Goal: Task Accomplishment & Management: Manage account settings

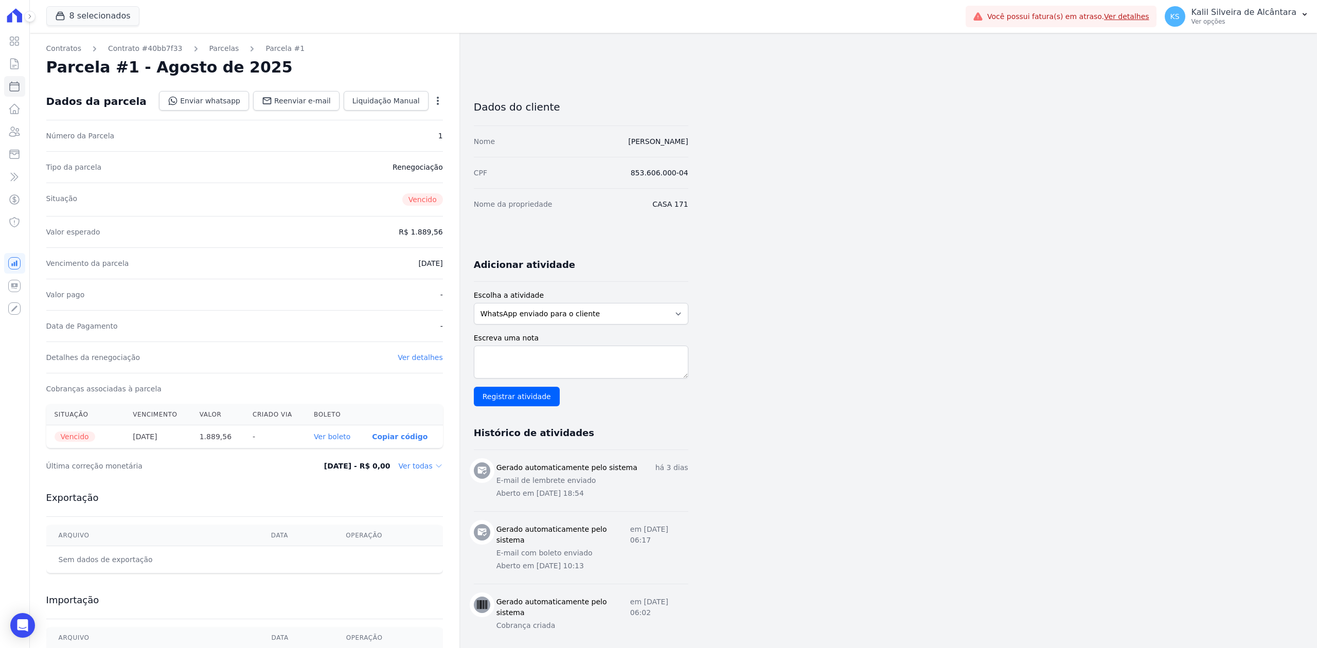
click at [342, 437] on link "Ver boleto" at bounding box center [332, 437] width 37 height 8
click at [418, 466] on dd "Ver todas" at bounding box center [421, 466] width 44 height 10
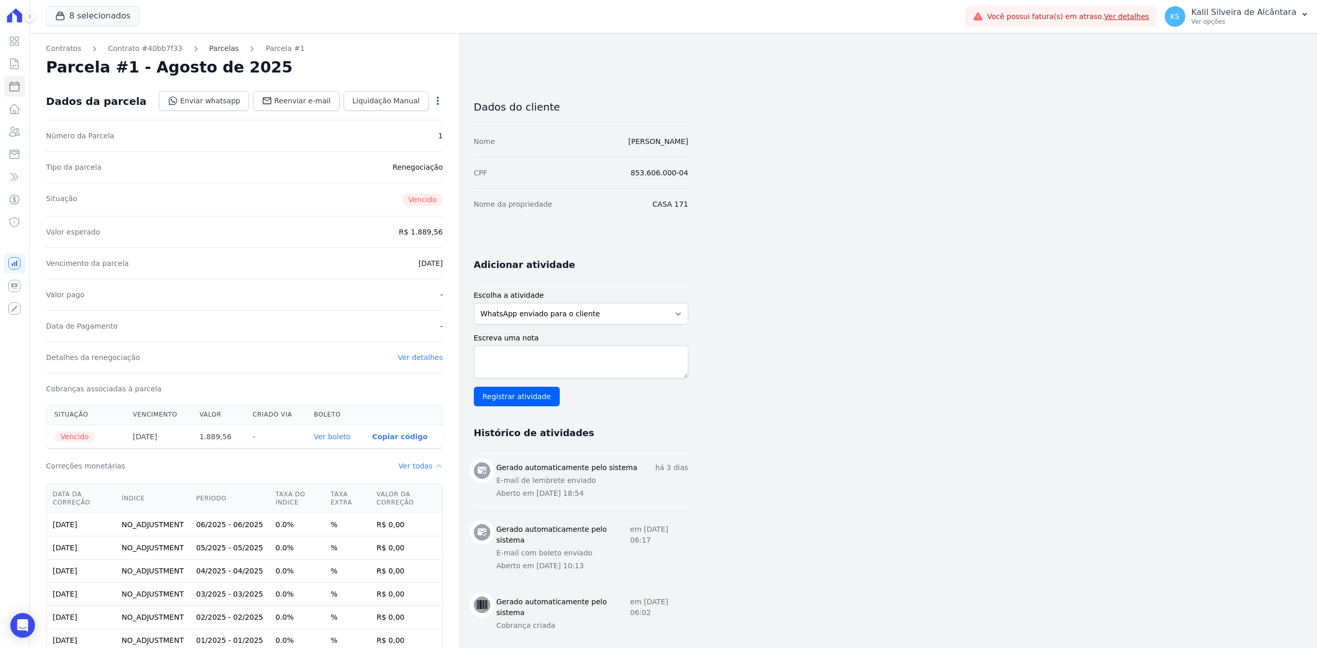
click at [209, 52] on link "Parcelas" at bounding box center [224, 48] width 30 height 11
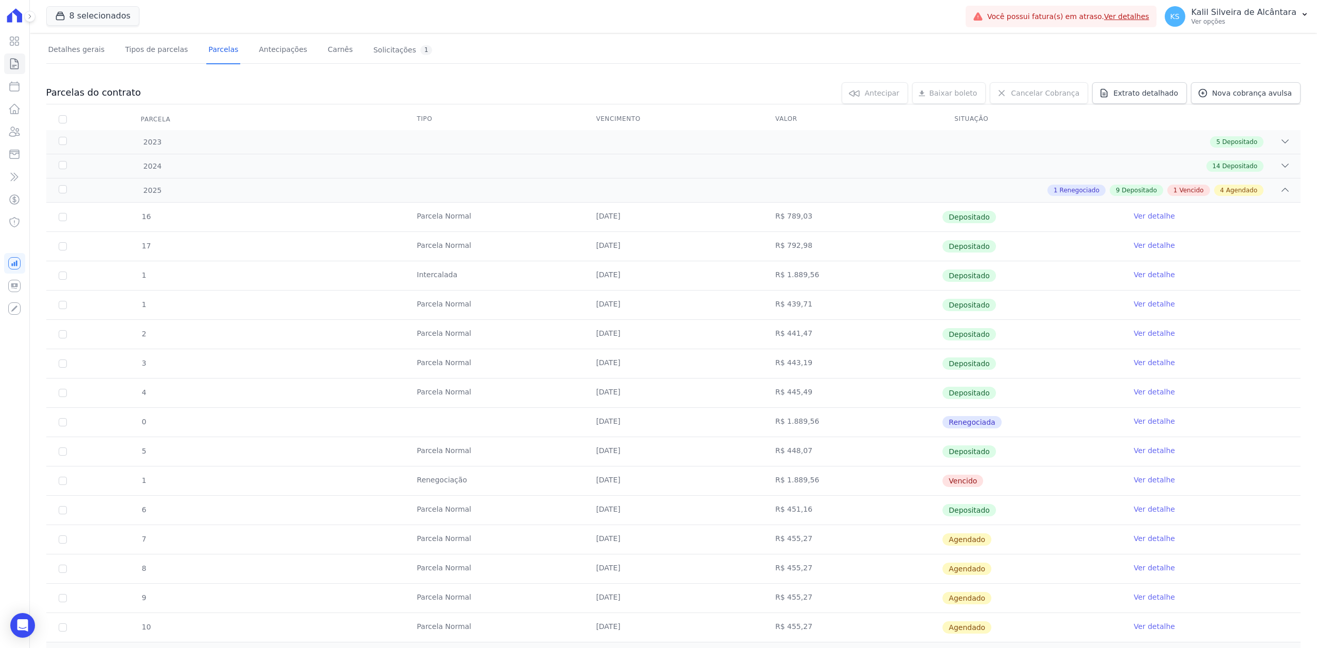
scroll to position [139, 0]
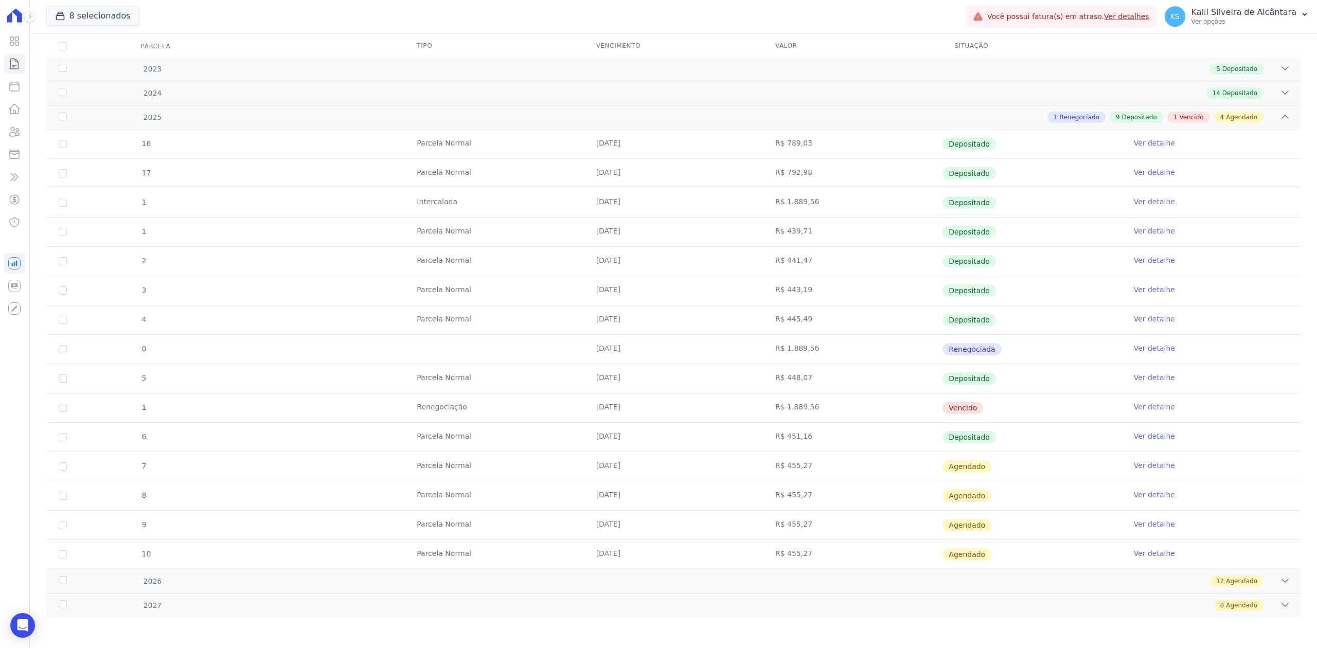
click at [1145, 406] on link "Ver detalhe" at bounding box center [1154, 407] width 41 height 10
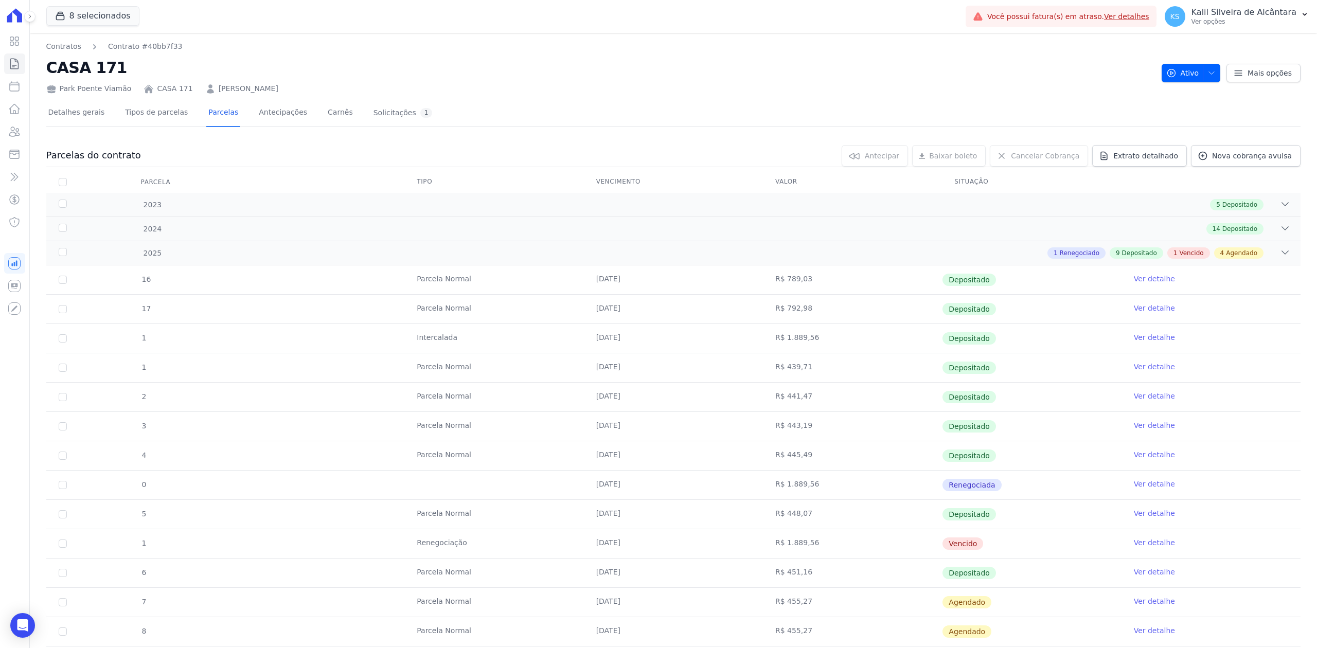
click at [925, 550] on td "R$ 1.889,56" at bounding box center [852, 543] width 179 height 29
click at [63, 546] on input "checkbox" at bounding box center [63, 544] width 8 height 8
checkbox input "true"
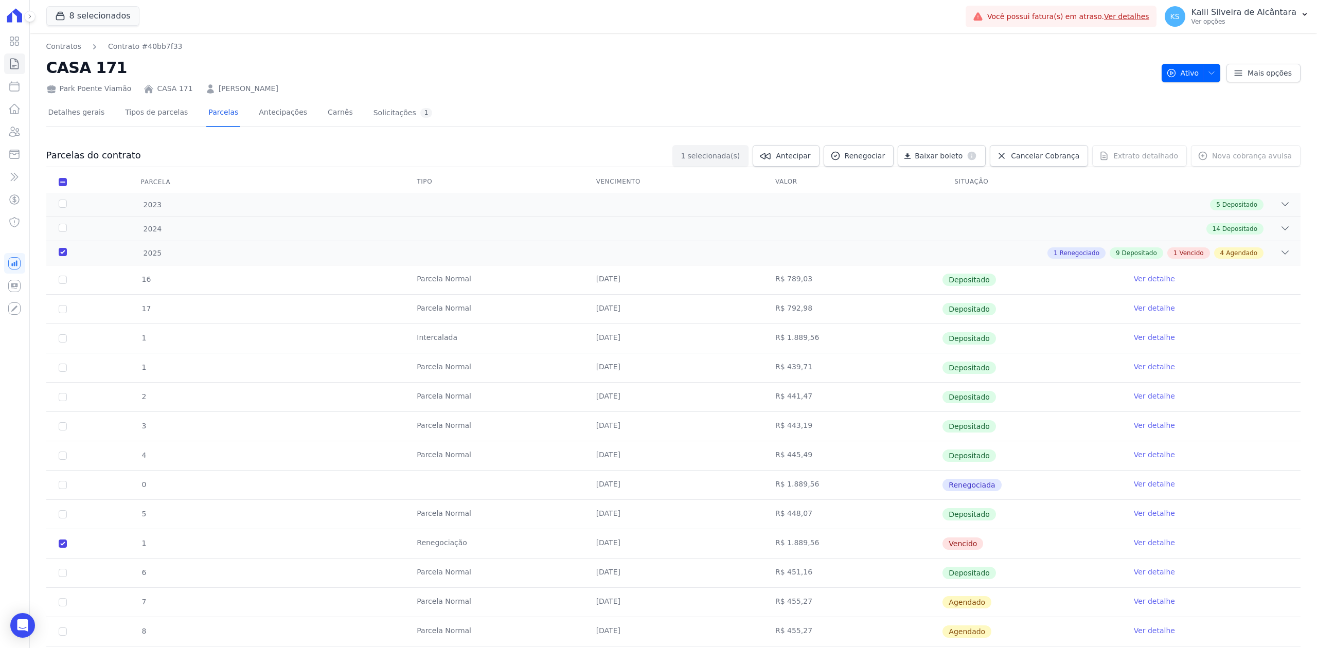
drag, startPoint x: 276, startPoint y: 555, endPoint x: 1073, endPoint y: 554, distance: 796.5
click at [1073, 554] on tr "1 Renegociação [DATE] R$ 1.889,56 [GEOGRAPHIC_DATA] Ver detalhe" at bounding box center [673, 543] width 1254 height 29
click at [884, 160] on span "Renegociar" at bounding box center [865, 156] width 41 height 10
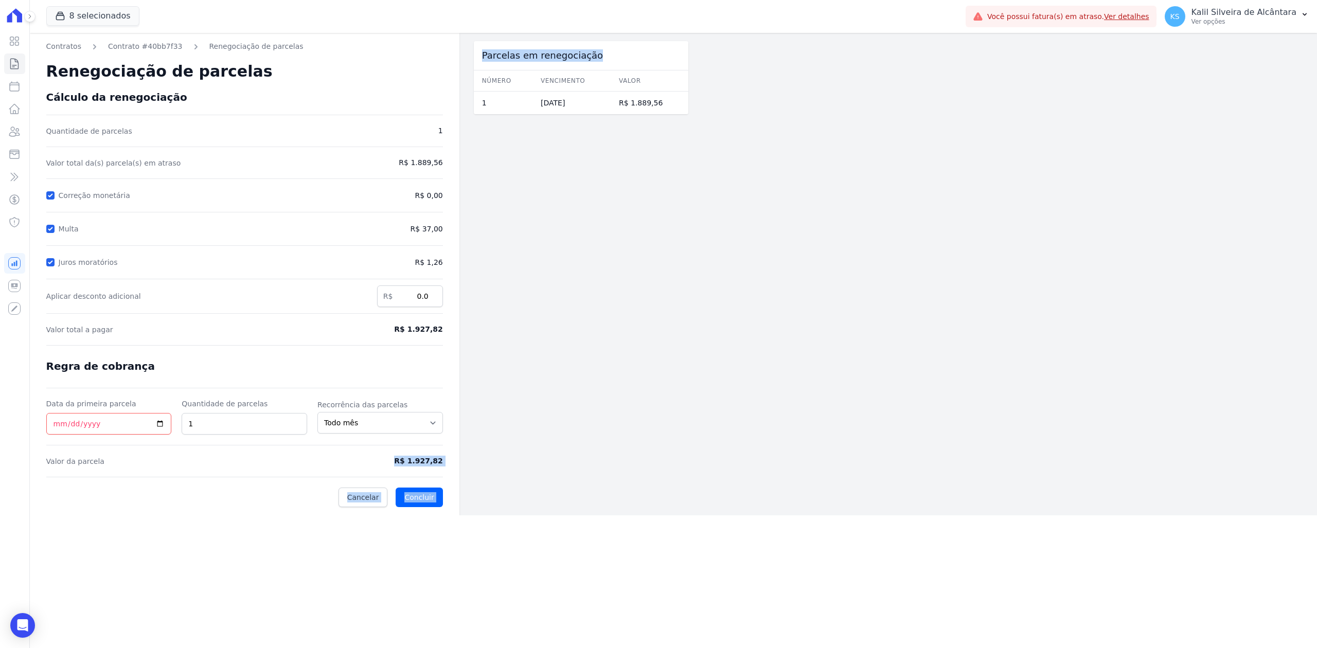
drag, startPoint x: 402, startPoint y: 461, endPoint x: 467, endPoint y: 464, distance: 65.4
click at [467, 464] on div "Contratos Contrato #40bb7f33 Renegociação de parcelas Renegociação de parcelas …" at bounding box center [359, 274] width 659 height 483
click at [451, 465] on div "Contratos Contrato #40bb7f33 Renegociação de parcelas Renegociação de parcelas …" at bounding box center [245, 274] width 430 height 483
click at [404, 460] on span "R$ 1.927,82" at bounding box center [397, 461] width 92 height 11
click at [411, 465] on span "R$ 1.927,82" at bounding box center [397, 461] width 92 height 11
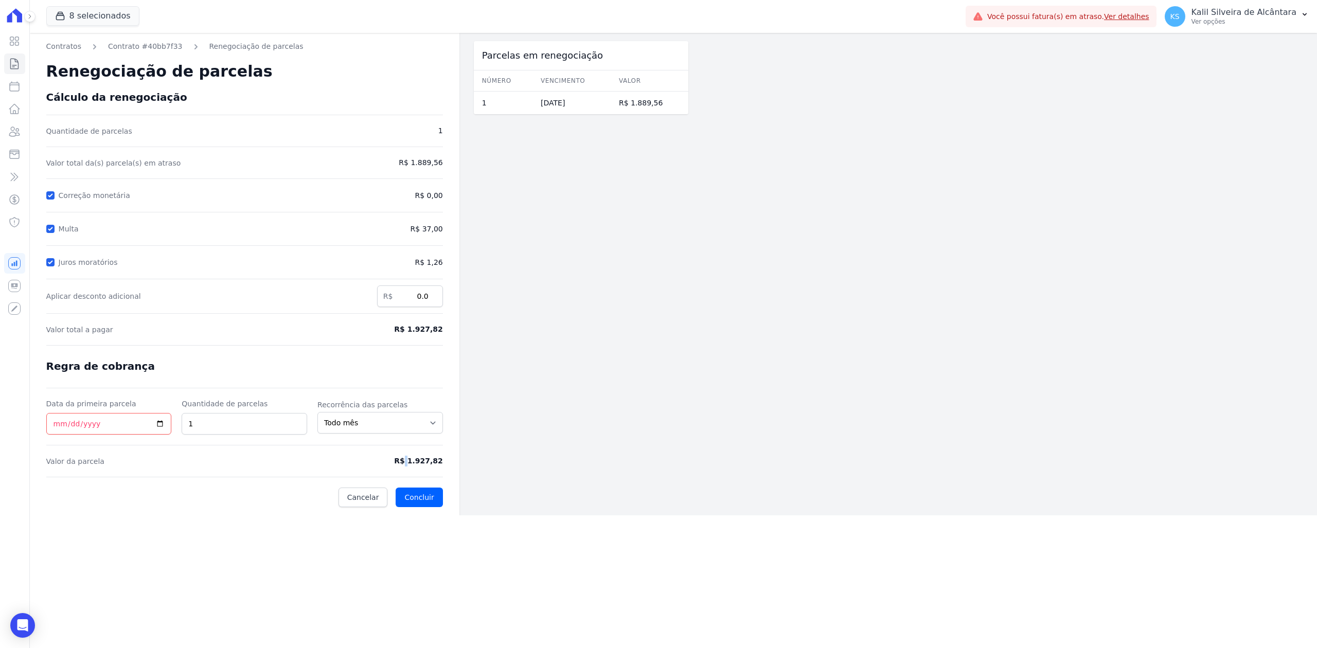
click at [411, 465] on span "R$ 1.927,82" at bounding box center [397, 461] width 92 height 11
click at [52, 264] on input "Juros moratórios" at bounding box center [50, 262] width 8 height 8
checkbox input "false"
click at [51, 228] on input "Multa" at bounding box center [50, 229] width 8 height 8
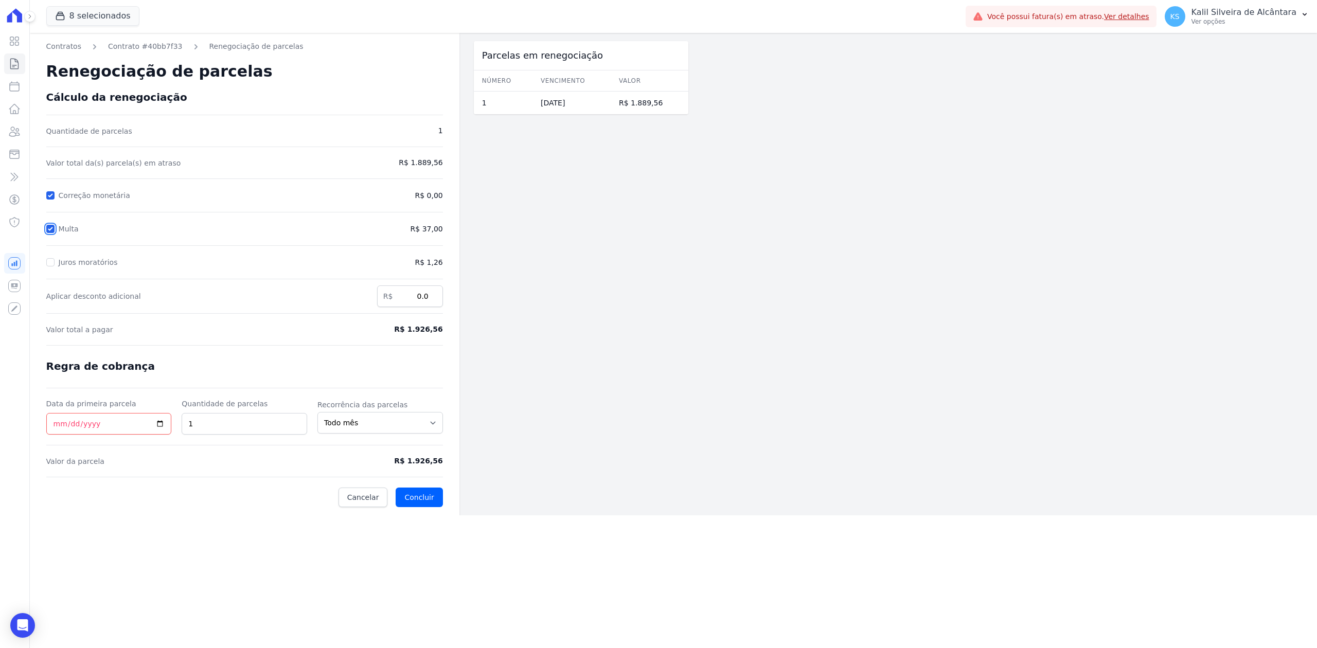
checkbox input "false"
click at [156, 422] on input "Data da primeira parcela" at bounding box center [109, 424] width 126 height 22
click at [193, 457] on span "Valor da parcela" at bounding box center [193, 461] width 295 height 10
click at [159, 418] on input "Data da primeira parcela" at bounding box center [109, 424] width 126 height 22
click at [157, 430] on input "Data da primeira parcela" at bounding box center [109, 424] width 126 height 22
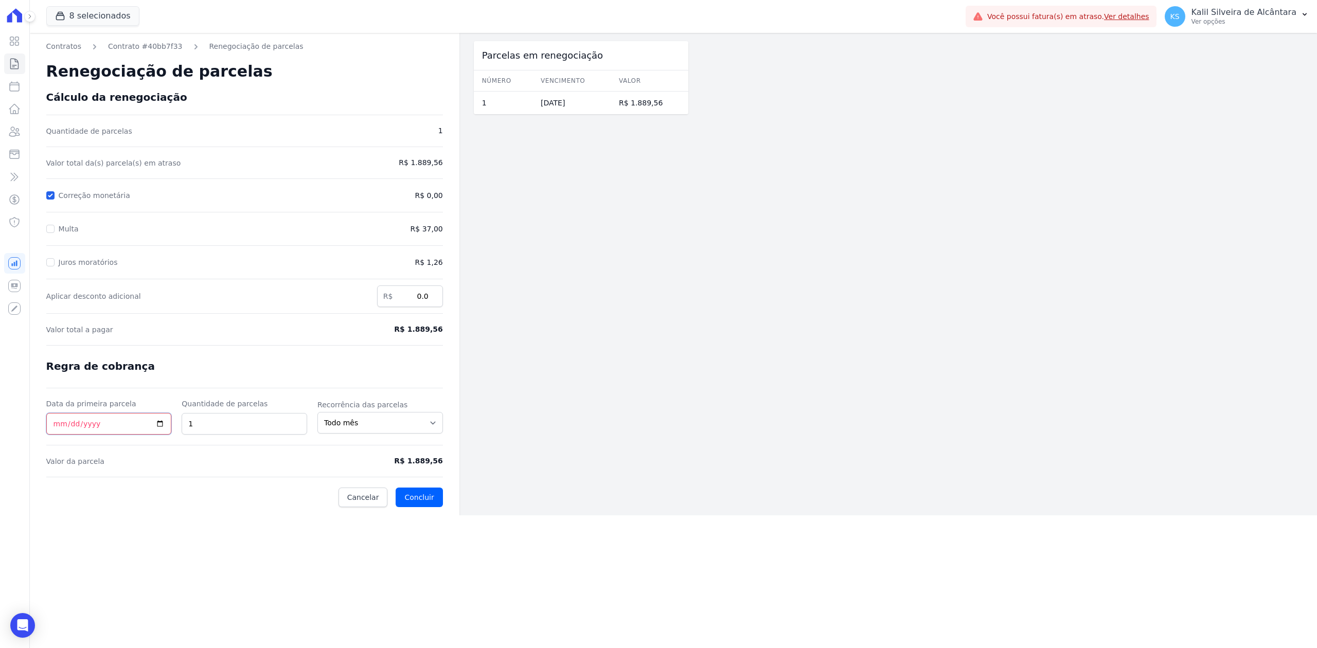
click at [155, 416] on input "Data da primeira parcela" at bounding box center [109, 424] width 126 height 22
click at [162, 422] on input "Data da primeira parcela" at bounding box center [109, 424] width 126 height 22
type input "[DATE]"
click at [423, 497] on button "Concluir" at bounding box center [419, 498] width 47 height 20
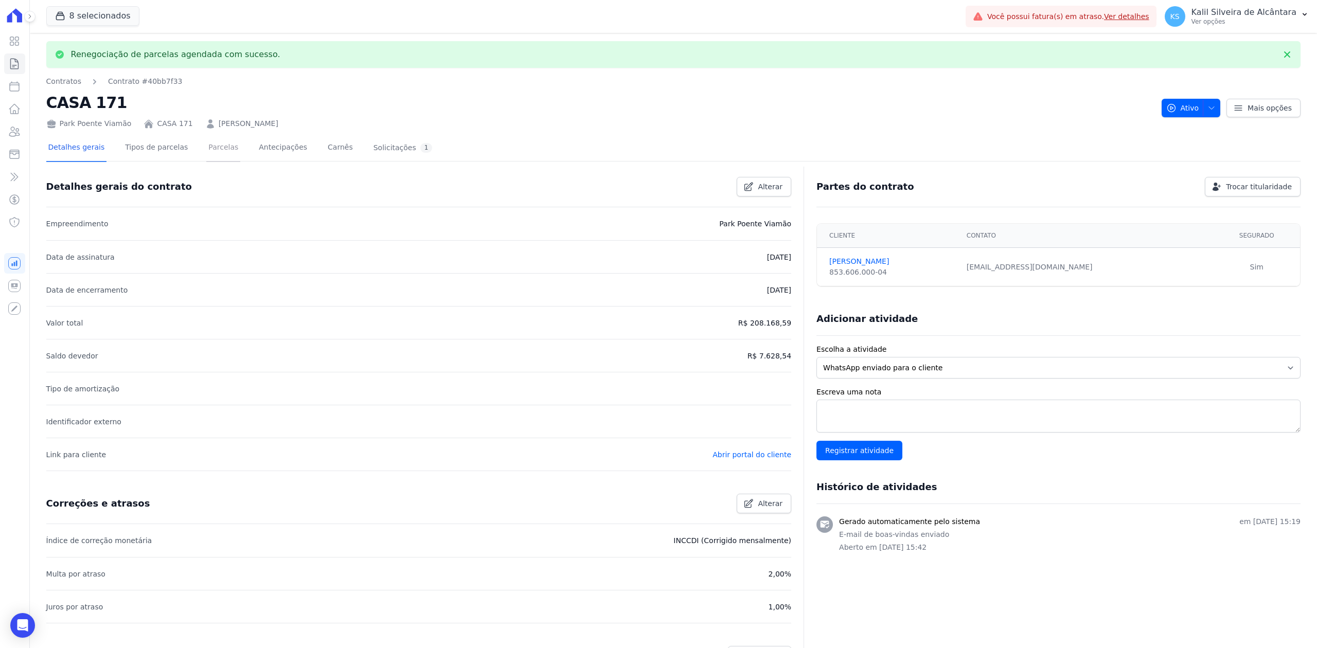
click at [206, 150] on link "Parcelas" at bounding box center [223, 148] width 34 height 27
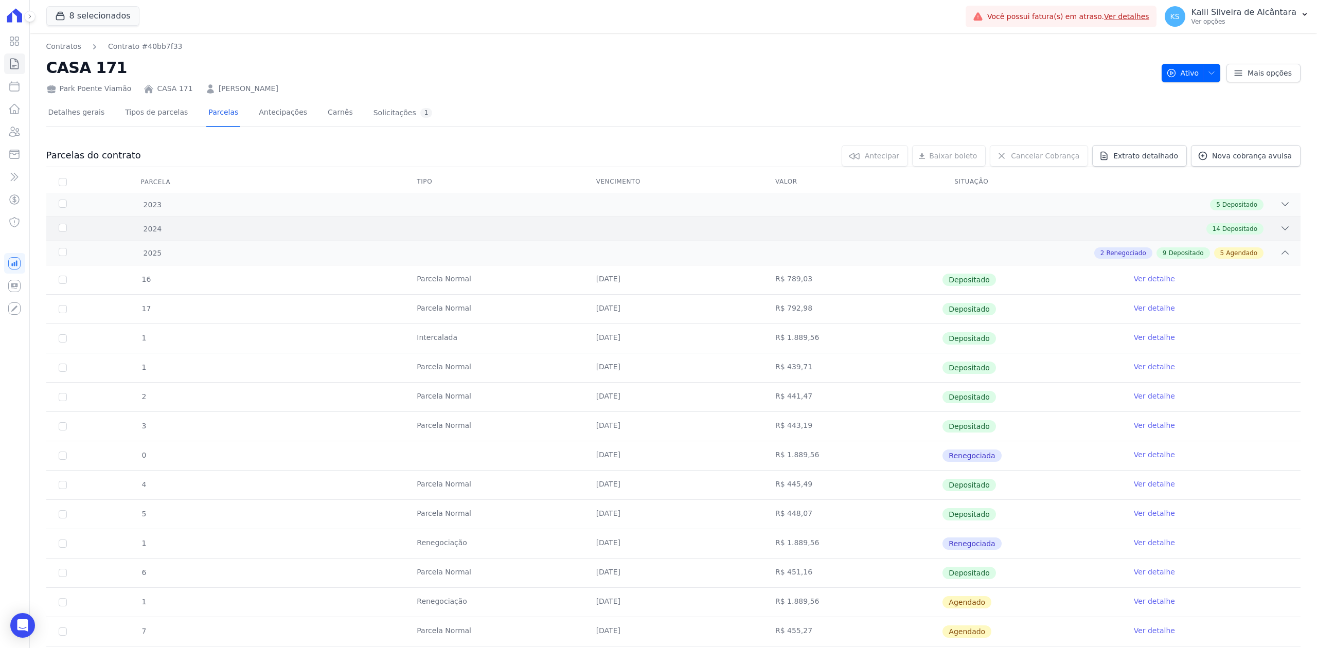
click at [1280, 229] on icon at bounding box center [1285, 228] width 10 height 10
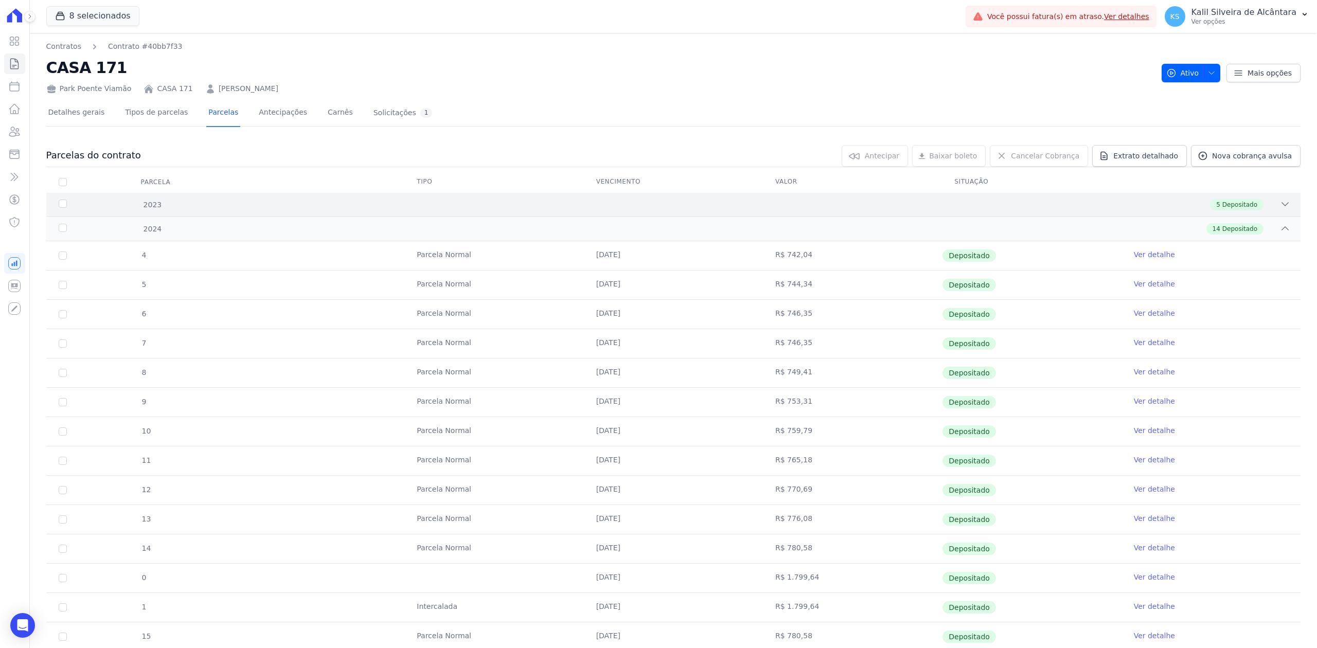
click at [1271, 198] on div "2023 5 Depositado" at bounding box center [673, 205] width 1254 height 24
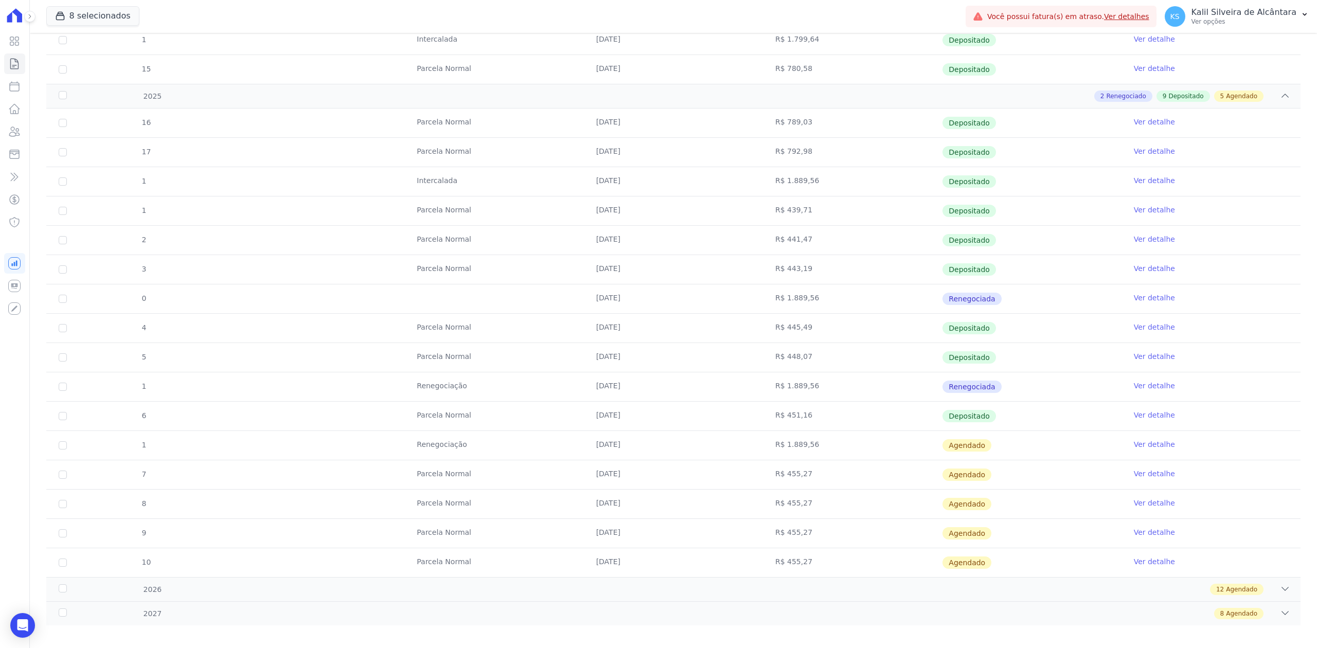
scroll to position [729, 0]
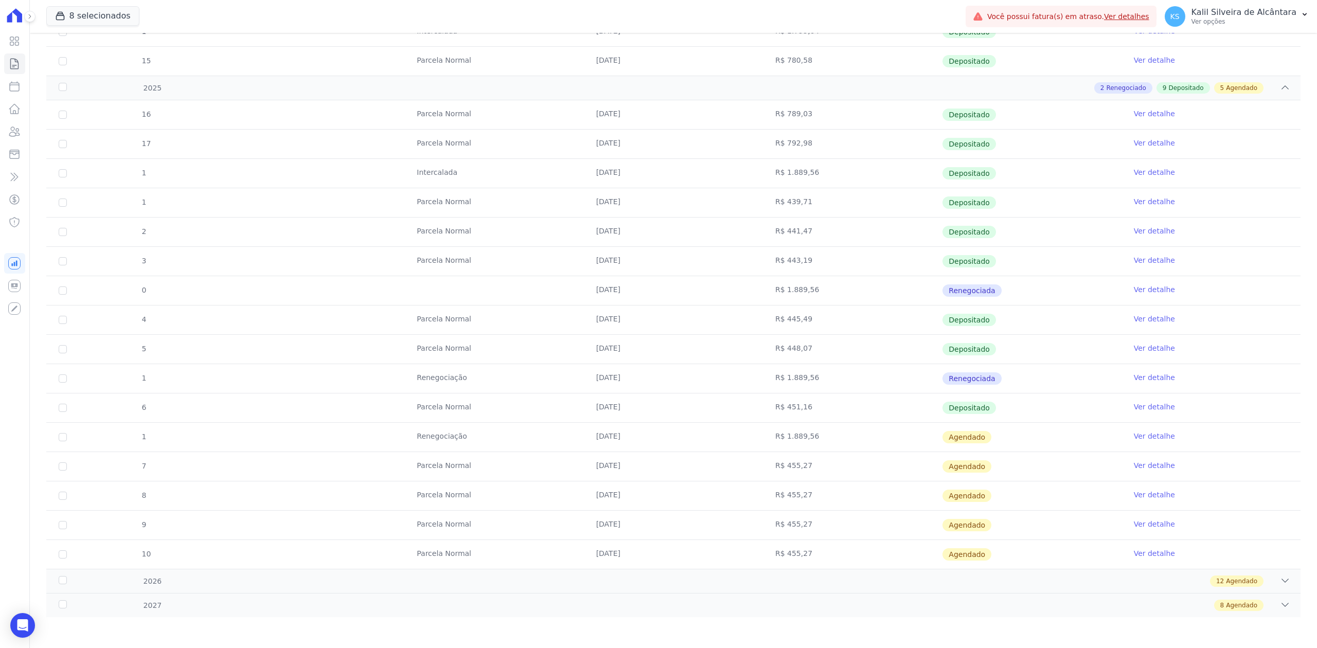
drag, startPoint x: 543, startPoint y: 439, endPoint x: 869, endPoint y: 440, distance: 325.7
click at [869, 440] on tr "1 Renegociação [DATE] R$ 1.889,56 [GEOGRAPHIC_DATA] Ver detalhe" at bounding box center [673, 436] width 1254 height 29
click at [561, 439] on td "Renegociação" at bounding box center [493, 437] width 179 height 29
drag, startPoint x: 381, startPoint y: 431, endPoint x: 658, endPoint y: 437, distance: 276.9
click at [658, 437] on tr "1 Renegociação [DATE] R$ 1.889,56 [GEOGRAPHIC_DATA] Ver detalhe" at bounding box center [673, 436] width 1254 height 29
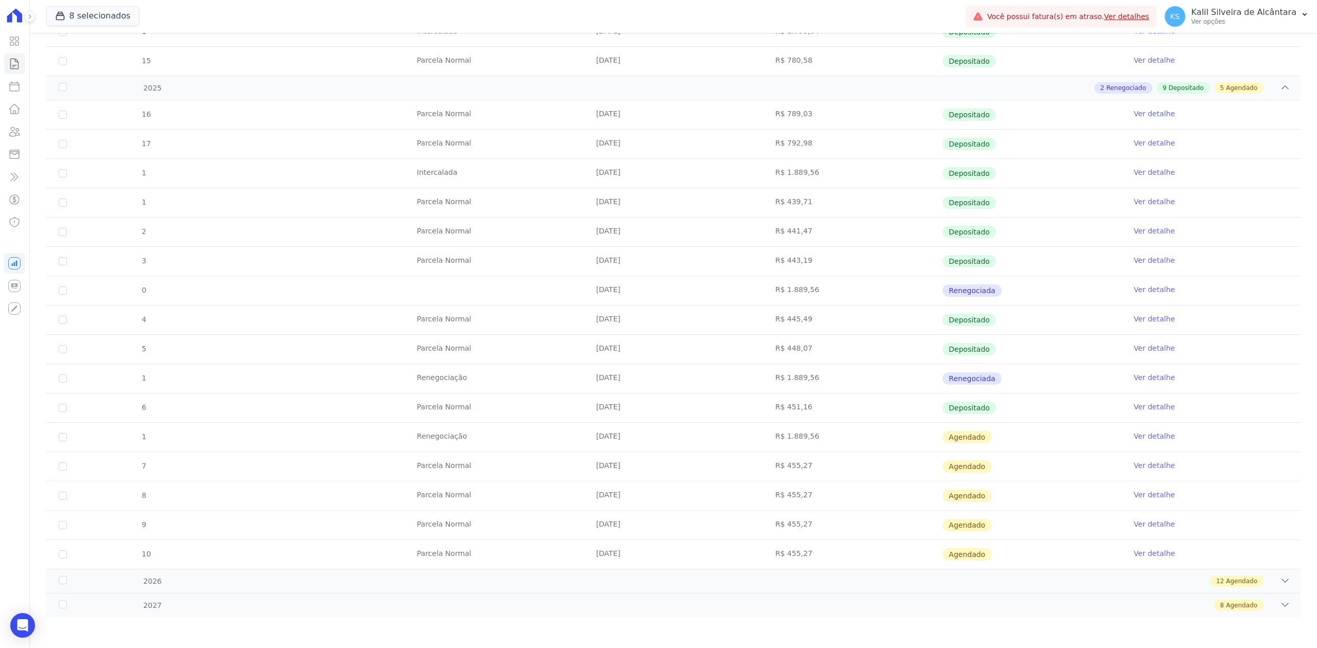
click at [725, 438] on td "[DATE]" at bounding box center [673, 437] width 179 height 29
drag, startPoint x: 467, startPoint y: 437, endPoint x: 1005, endPoint y: 441, distance: 538.2
click at [1001, 445] on tr "1 Renegociação [DATE] R$ 1.889,56 [GEOGRAPHIC_DATA] Ver detalhe" at bounding box center [673, 436] width 1254 height 29
click at [1139, 433] on link "Ver detalhe" at bounding box center [1154, 436] width 41 height 10
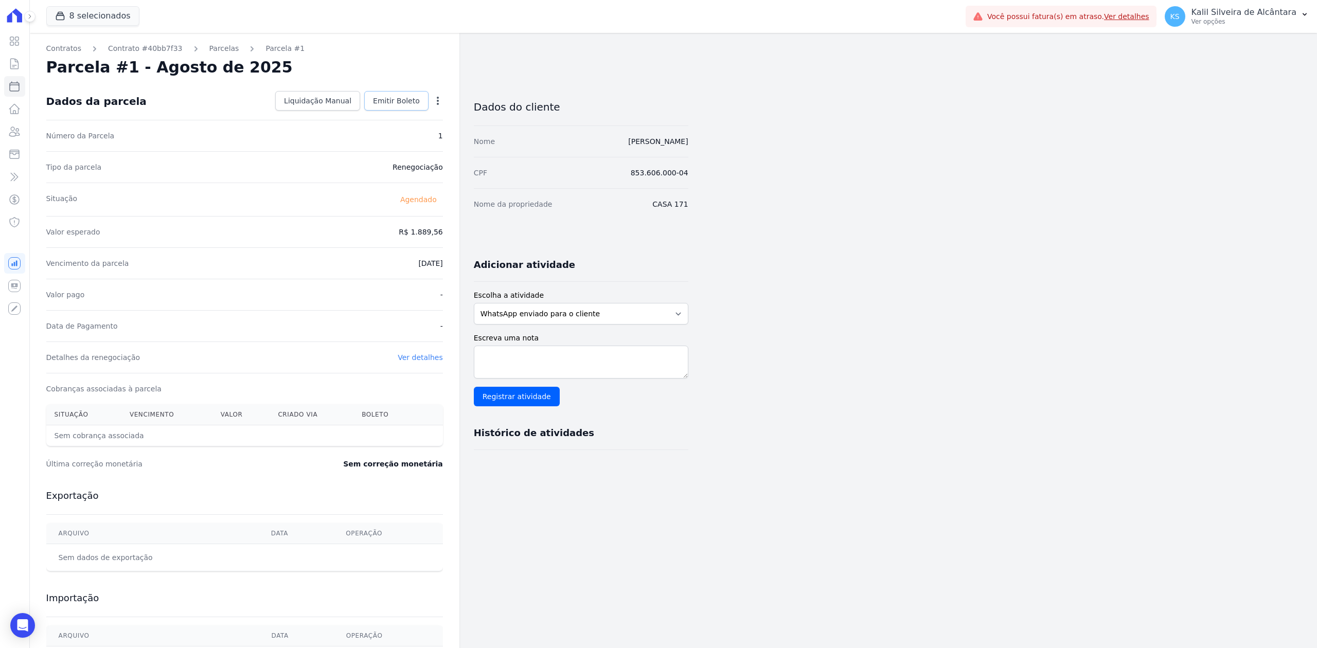
click at [415, 104] on span "Emitir Boleto" at bounding box center [396, 101] width 47 height 10
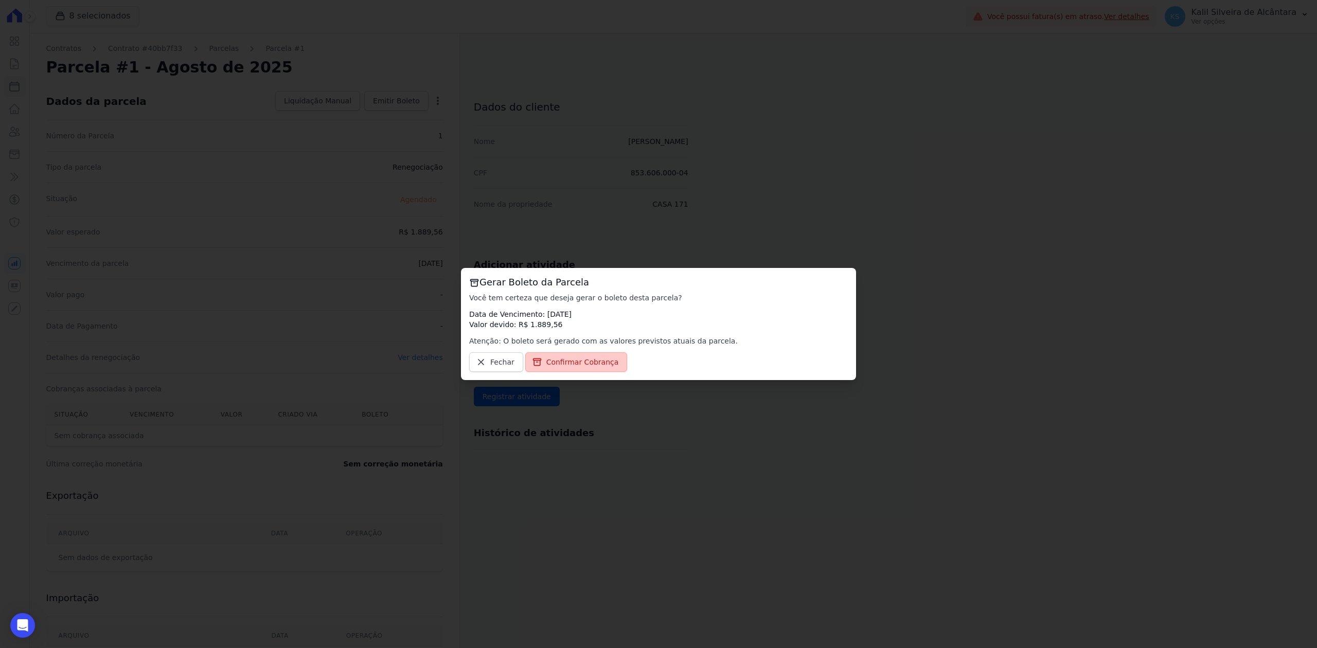
click at [570, 359] on span "Confirmar Cobrança" at bounding box center [582, 362] width 73 height 10
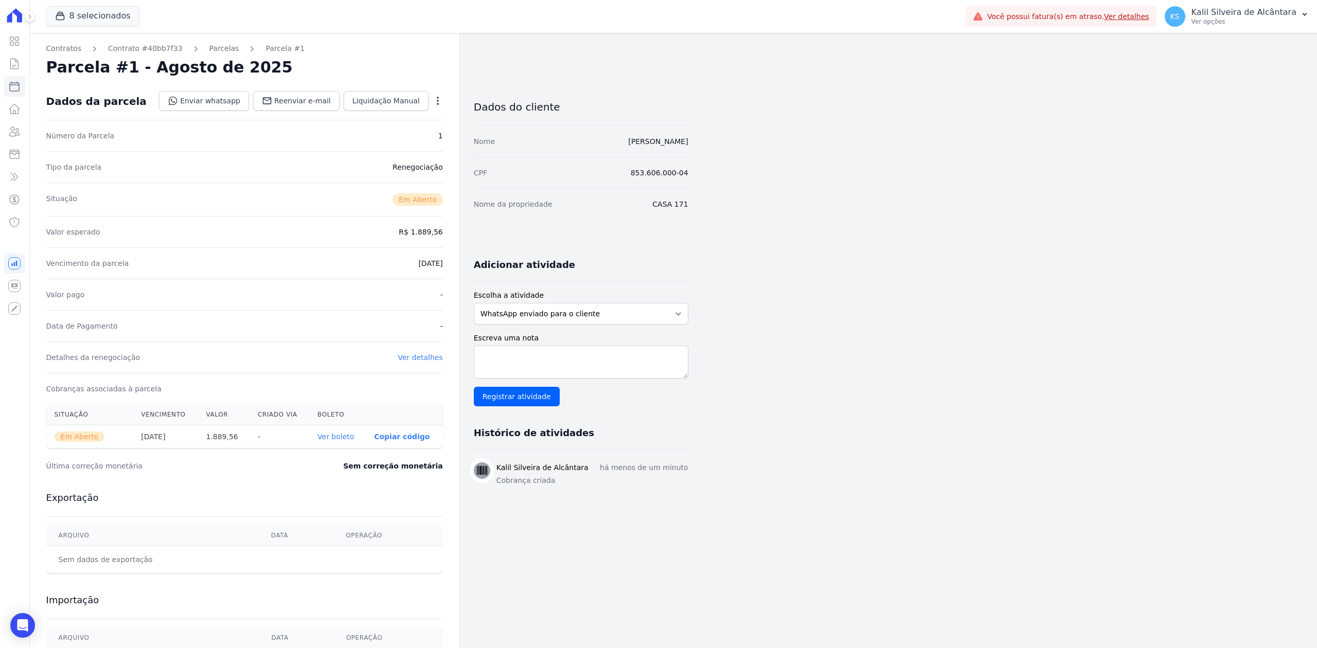
click at [334, 441] on link "Ver boleto" at bounding box center [335, 437] width 37 height 8
click at [213, 42] on div "Contratos Contrato #40bb7f33 [GEOGRAPHIC_DATA] Parcela #1 Parcela #1 - Agosto d…" at bounding box center [245, 365] width 430 height 664
click at [214, 49] on link "Parcelas" at bounding box center [224, 48] width 30 height 11
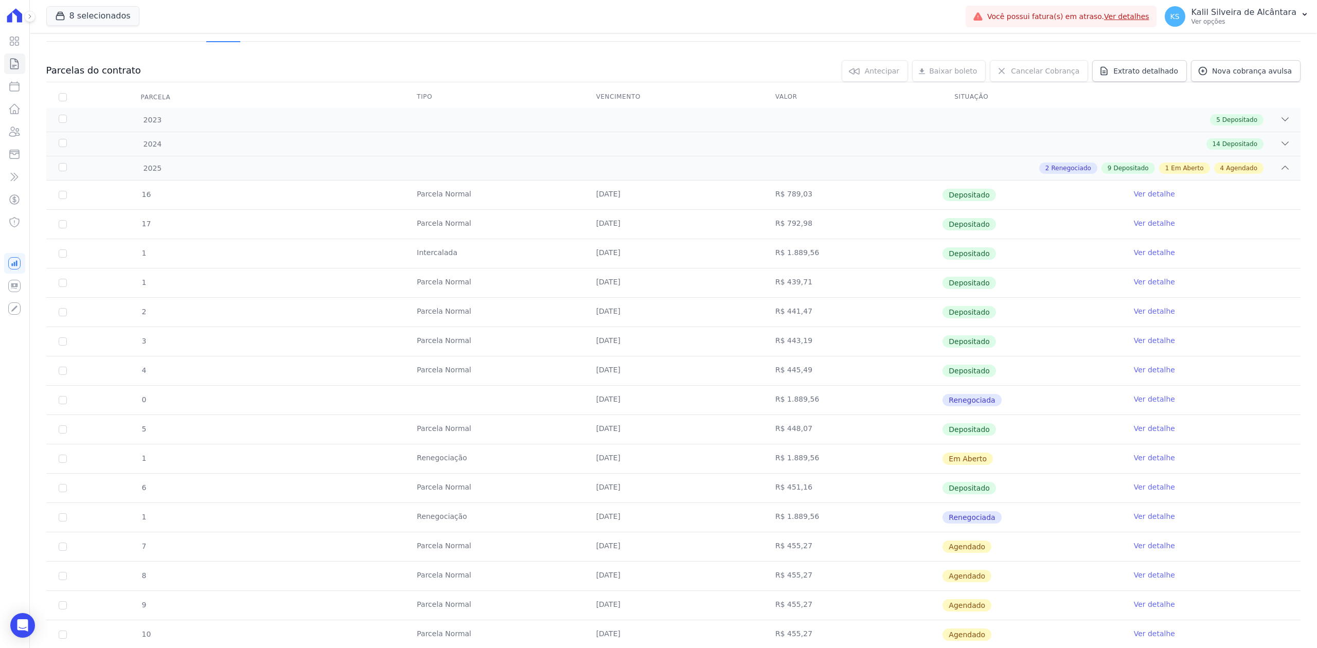
scroll to position [169, 0]
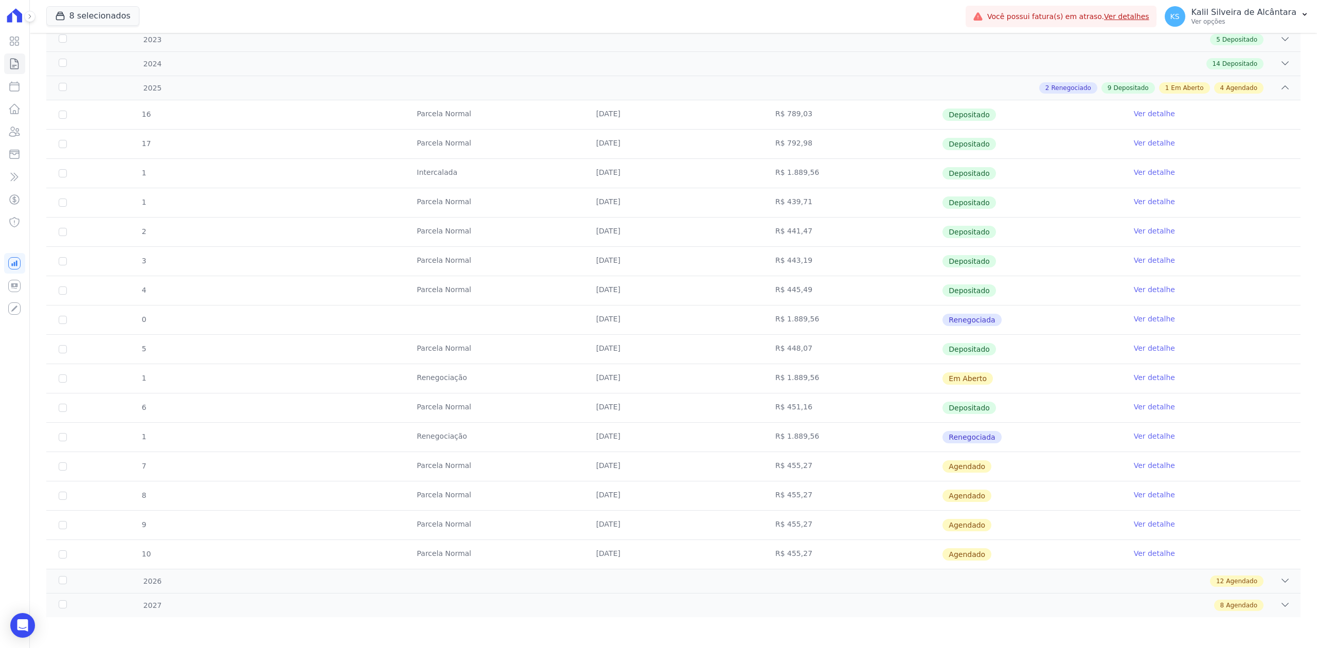
drag, startPoint x: 560, startPoint y: 469, endPoint x: 928, endPoint y: 476, distance: 368.0
click at [928, 476] on tr "7 [GEOGRAPHIC_DATA] [DATE] R$ 455,27 [GEOGRAPHIC_DATA] Ver detalhe" at bounding box center [673, 466] width 1254 height 29
drag, startPoint x: 597, startPoint y: 402, endPoint x: 977, endPoint y: 414, distance: 379.4
click at [977, 414] on tr "6 [GEOGRAPHIC_DATA] [DATE] R$ 451,16 Depositado Ver detalhe" at bounding box center [673, 407] width 1254 height 29
drag, startPoint x: 602, startPoint y: 426, endPoint x: 990, endPoint y: 438, distance: 388.1
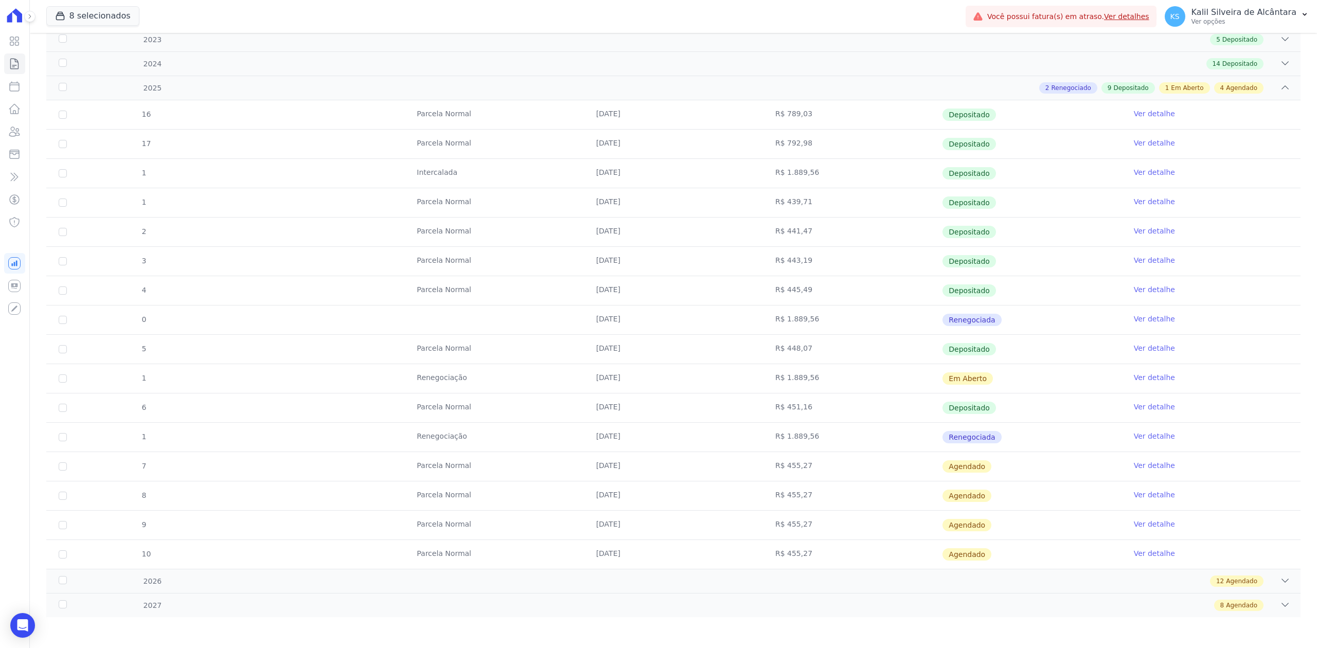
click at [990, 438] on tr "1 Renegociação [DATE] R$ 1.889,56 Renegociada Ver detalhe" at bounding box center [673, 436] width 1254 height 29
click at [1282, 68] on div "2024 14 Depositado" at bounding box center [673, 63] width 1254 height 24
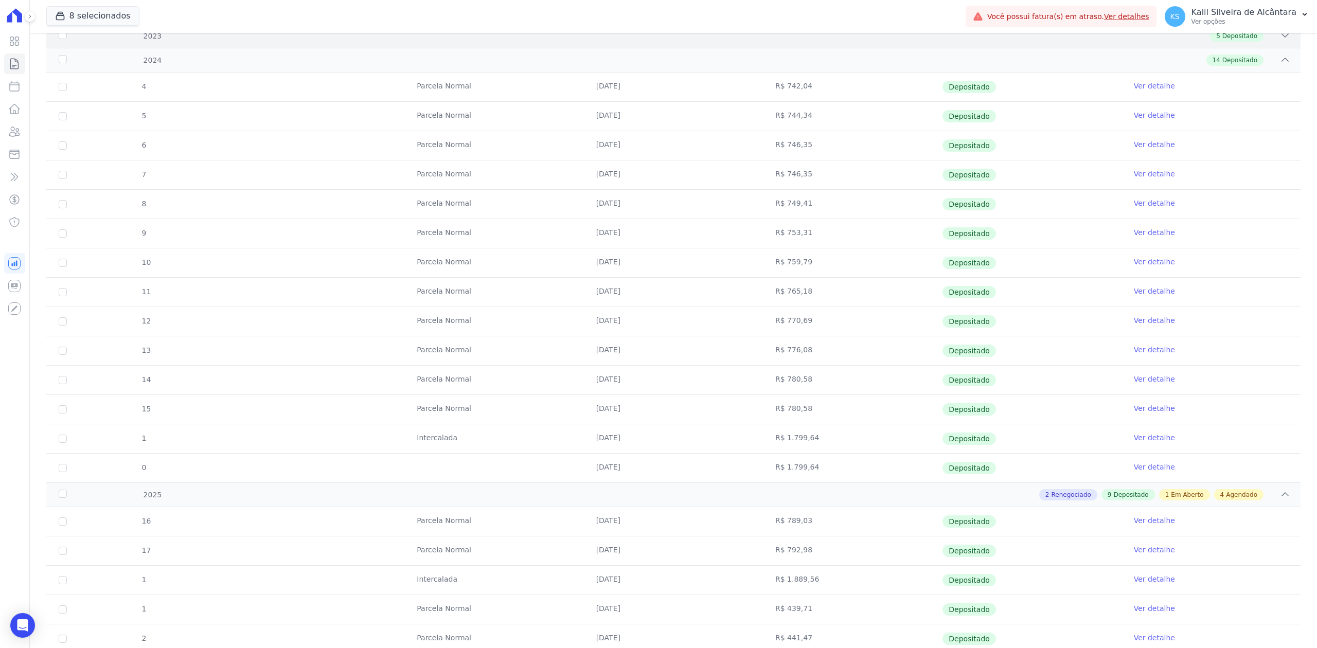
click at [1280, 33] on icon at bounding box center [1285, 35] width 10 height 10
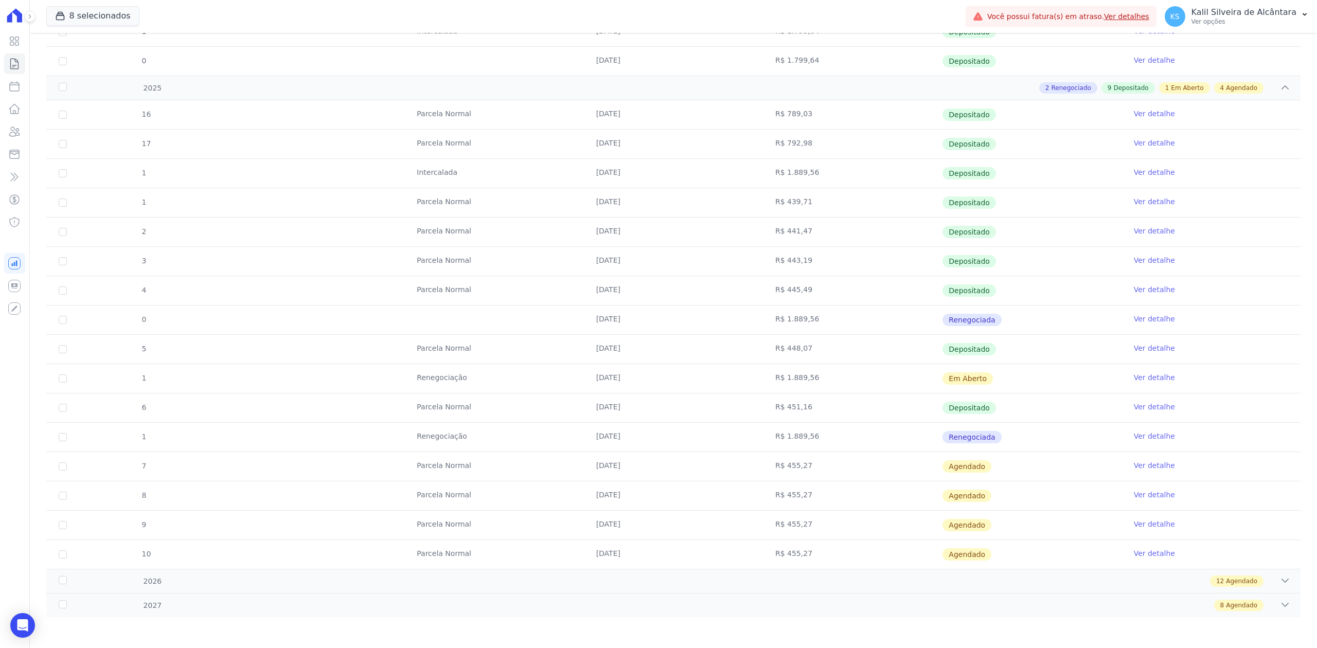
scroll to position [729, 0]
drag, startPoint x: 556, startPoint y: 381, endPoint x: 999, endPoint y: 388, distance: 443.1
click at [999, 388] on tr "1 Renegociação [DATE] R$ 1.889,56 Em [GEOGRAPHIC_DATA] Ver detalhe" at bounding box center [673, 378] width 1254 height 29
drag, startPoint x: 735, startPoint y: 320, endPoint x: 826, endPoint y: 323, distance: 90.6
click at [826, 323] on tr "0 [DATE] R$ 1.889,56 Renegociada Ver detalhe" at bounding box center [673, 319] width 1254 height 29
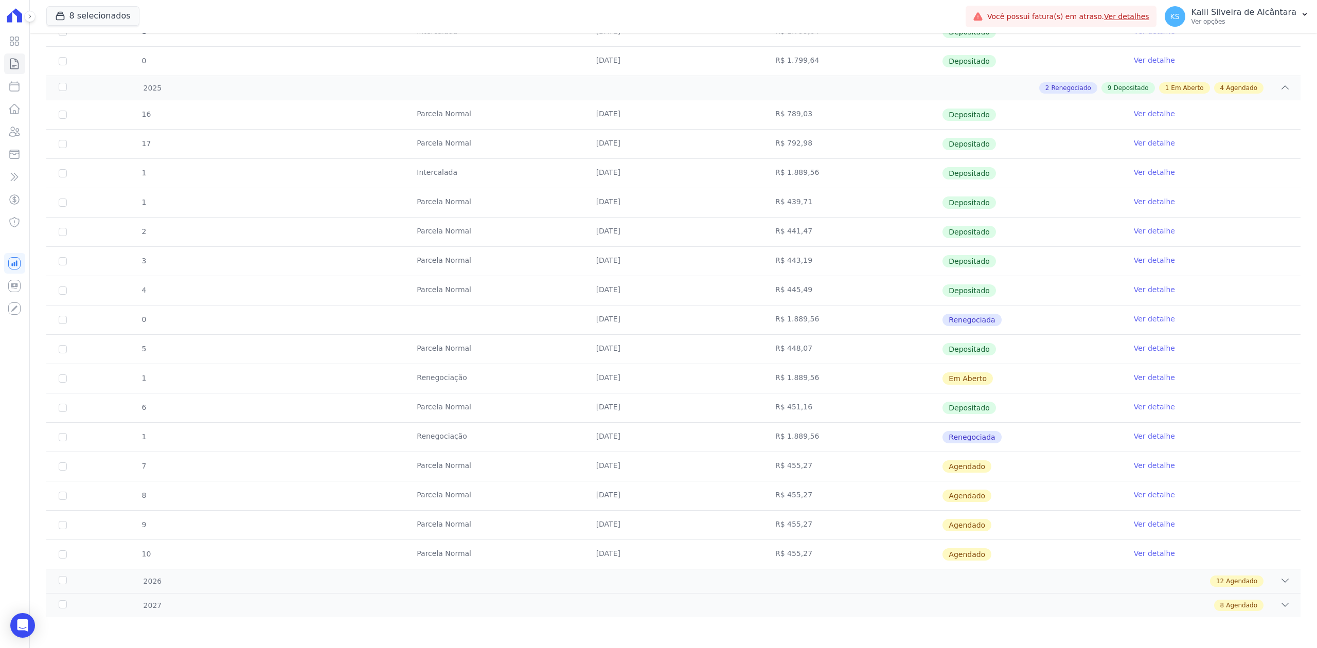
drag, startPoint x: 550, startPoint y: 439, endPoint x: 990, endPoint y: 435, distance: 440.4
click at [990, 435] on tr "1 Renegociação [DATE] R$ 1.889,56 Renegociada Ver detalhe" at bounding box center [673, 436] width 1254 height 29
drag, startPoint x: 545, startPoint y: 374, endPoint x: 872, endPoint y: 396, distance: 327.0
click at [871, 396] on tbody "16 [GEOGRAPHIC_DATA] [DATE] R$ 789,03 Depositado Ver detalhe 17 [GEOGRAPHIC_DAT…" at bounding box center [673, 334] width 1254 height 469
click at [1134, 431] on link "Ver detalhe" at bounding box center [1154, 436] width 41 height 10
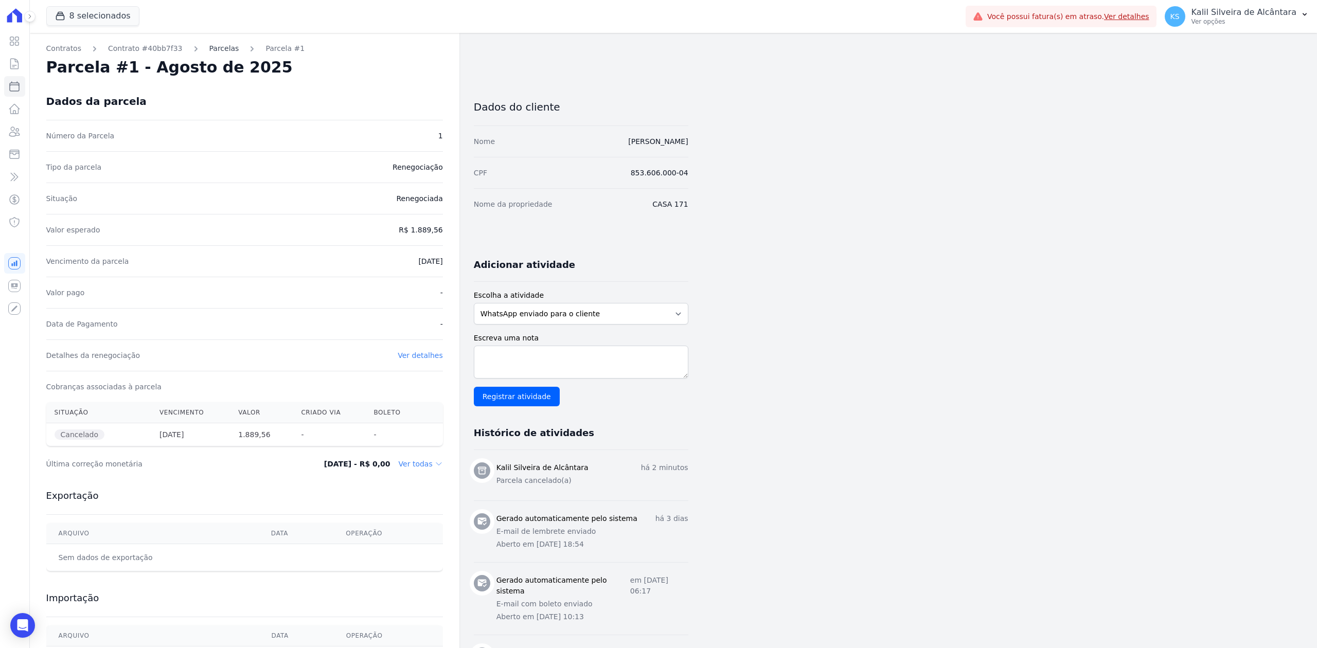
click at [215, 45] on link "Parcelas" at bounding box center [224, 48] width 30 height 11
